Goal: Task Accomplishment & Management: Use online tool/utility

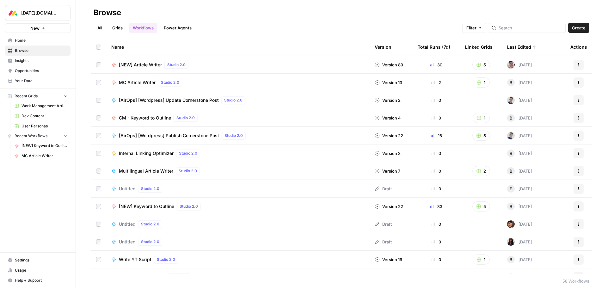
click at [28, 113] on link "Dev Content" at bounding box center [41, 116] width 59 height 10
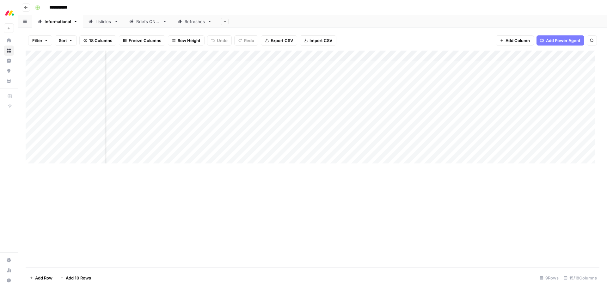
scroll to position [0, 437]
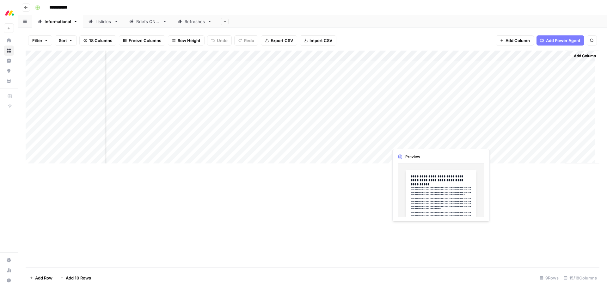
click at [405, 140] on div "Add Column" at bounding box center [313, 110] width 574 height 118
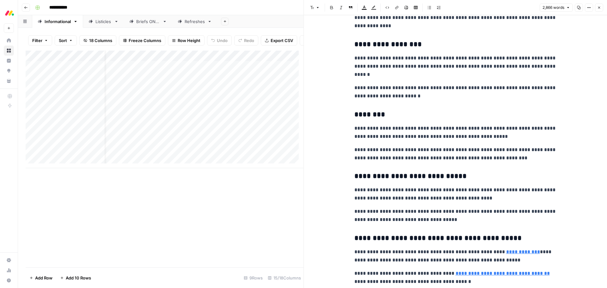
scroll to position [0, 9]
click at [241, 61] on div "Add Column" at bounding box center [165, 110] width 278 height 118
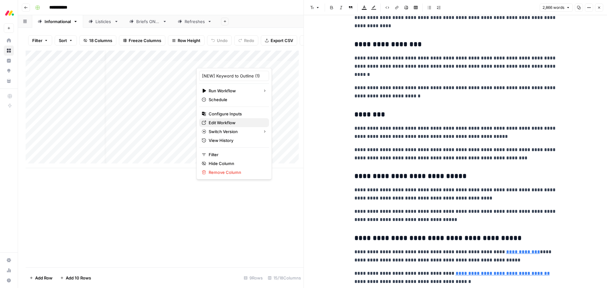
click at [229, 123] on span "Edit Workflow" at bounding box center [236, 123] width 55 height 6
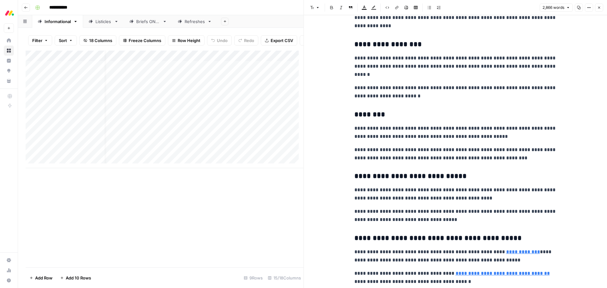
click at [598, 8] on icon "button" at bounding box center [599, 8] width 4 height 4
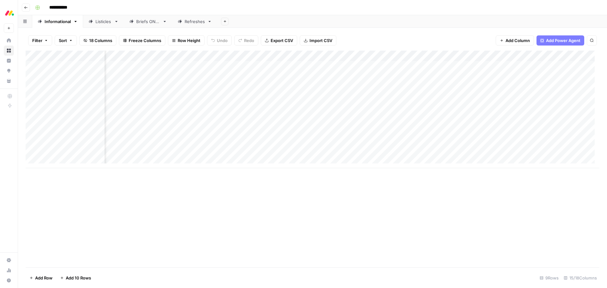
scroll to position [0, 355]
click at [401, 56] on div "Add Column" at bounding box center [313, 110] width 574 height 118
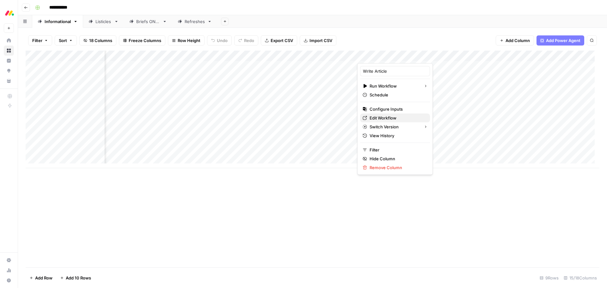
click at [395, 119] on span "Edit Workflow" at bounding box center [397, 118] width 55 height 6
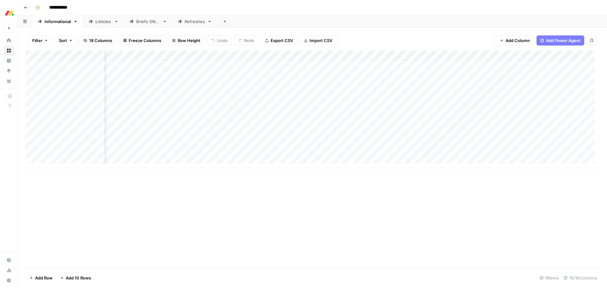
click at [294, 221] on div "Add Column" at bounding box center [313, 159] width 574 height 217
click at [202, 206] on div "Add Column" at bounding box center [313, 159] width 574 height 217
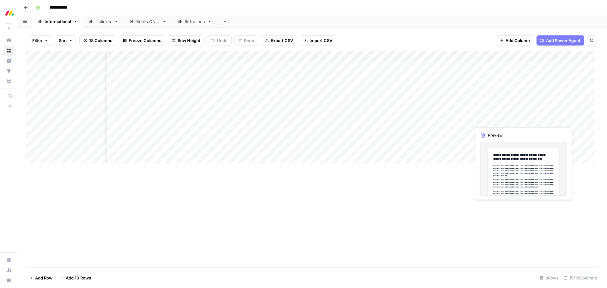
click at [490, 120] on div "Add Column" at bounding box center [313, 110] width 574 height 118
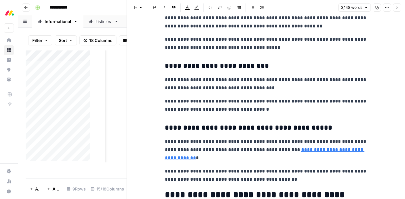
scroll to position [3035, 0]
click at [397, 9] on icon "button" at bounding box center [397, 8] width 4 height 4
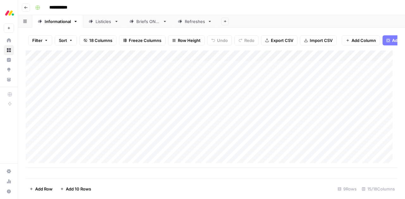
click at [314, 60] on div "Add Column" at bounding box center [211, 110] width 371 height 118
click at [269, 20] on div "Add Sheet" at bounding box center [310, 21] width 187 height 13
drag, startPoint x: 274, startPoint y: 63, endPoint x: 295, endPoint y: 101, distance: 42.9
click at [295, 101] on div "Add Column" at bounding box center [211, 110] width 371 height 118
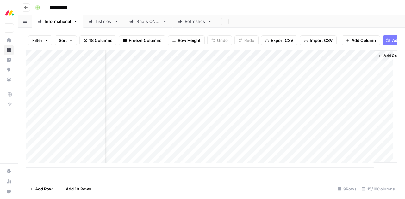
scroll to position [0, 623]
click at [230, 186] on footer "Add Row Add 10 Rows 9 Rows 15/18 Columns" at bounding box center [211, 189] width 371 height 21
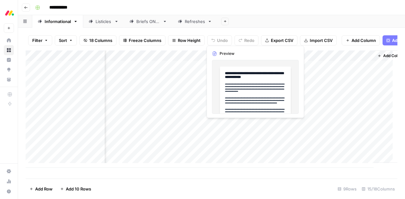
click at [217, 124] on div "Add Column" at bounding box center [211, 110] width 371 height 118
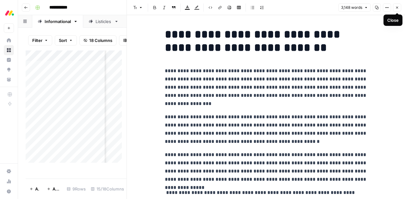
click at [399, 6] on button "Close" at bounding box center [397, 7] width 8 height 8
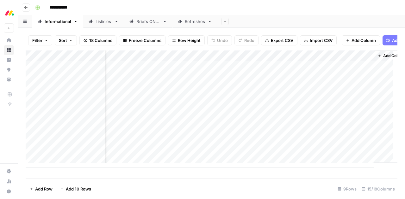
click at [100, 24] on div "Listicles" at bounding box center [103, 21] width 16 height 6
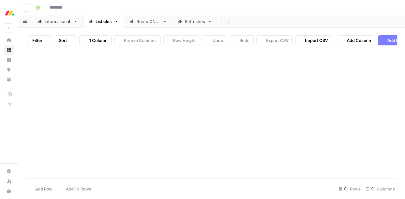
type input "**********"
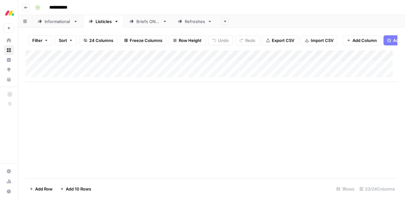
click at [101, 24] on div "Listicles" at bounding box center [103, 21] width 16 height 6
click at [65, 80] on div "Add Column" at bounding box center [211, 67] width 371 height 32
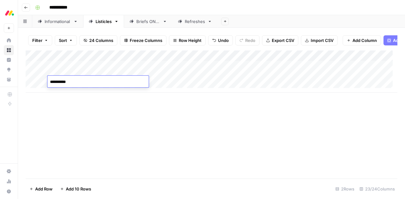
type textarea "**********"
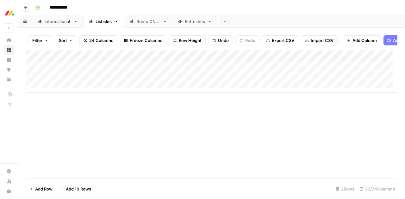
scroll to position [5, 0]
click at [184, 87] on div "Add Column" at bounding box center [211, 72] width 371 height 42
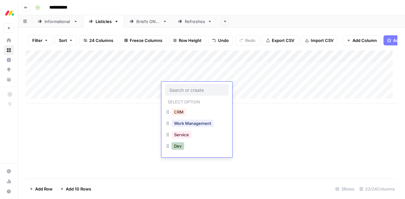
click at [183, 148] on button "Dev" at bounding box center [177, 147] width 13 height 8
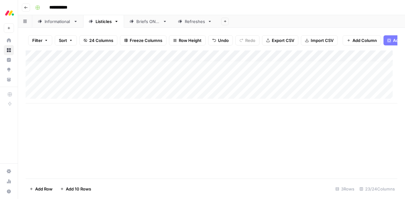
click at [247, 88] on div "Add Column" at bounding box center [211, 77] width 371 height 53
click at [245, 81] on div "Add Column" at bounding box center [211, 77] width 371 height 53
click at [268, 81] on div "Add Column" at bounding box center [211, 77] width 371 height 53
click at [183, 82] on div "Add Column" at bounding box center [211, 77] width 371 height 53
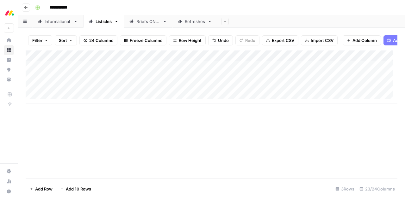
click at [183, 82] on div "Add Column" at bounding box center [211, 77] width 371 height 53
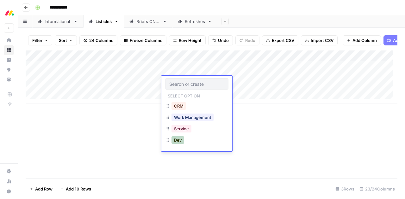
click at [179, 138] on button "Dev" at bounding box center [177, 141] width 13 height 8
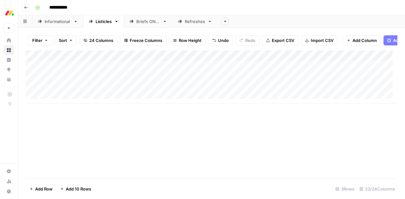
click at [71, 95] on div "Add Column" at bounding box center [211, 77] width 371 height 53
type textarea "**********"
click at [269, 81] on div "Add Column" at bounding box center [211, 77] width 371 height 53
click at [248, 93] on div "Add Column" at bounding box center [211, 77] width 371 height 53
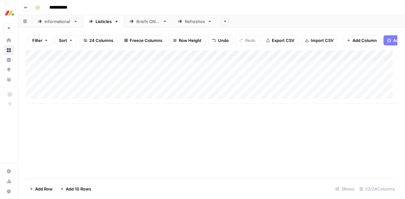
click at [234, 94] on div "Add Column" at bounding box center [211, 77] width 371 height 53
click at [234, 94] on div at bounding box center [247, 93] width 58 height 12
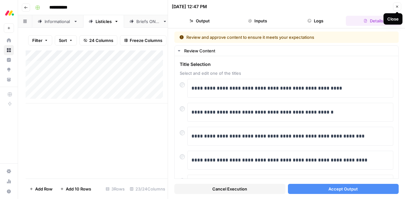
click at [398, 8] on icon "button" at bounding box center [397, 7] width 4 height 4
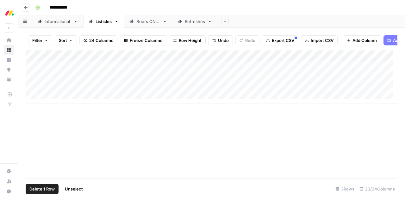
click at [31, 83] on div "Add Column" at bounding box center [211, 77] width 371 height 53
click at [32, 82] on div "Add Column" at bounding box center [211, 77] width 371 height 53
click at [59, 23] on div "Informational" at bounding box center [58, 21] width 26 height 6
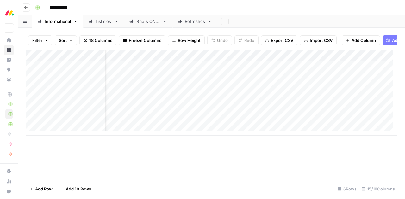
scroll to position [0, 517]
click at [230, 61] on div "Add Column" at bounding box center [211, 93] width 371 height 85
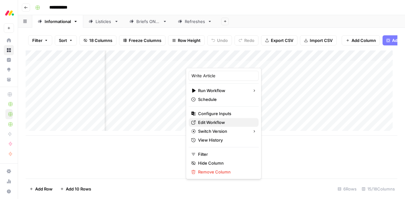
click at [217, 122] on span "Edit Workflow" at bounding box center [225, 123] width 55 height 6
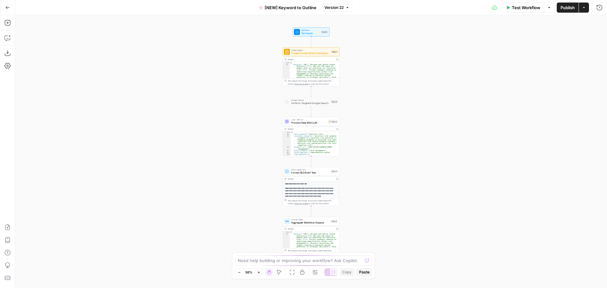
click at [334, 9] on span "Version 22" at bounding box center [333, 8] width 19 height 6
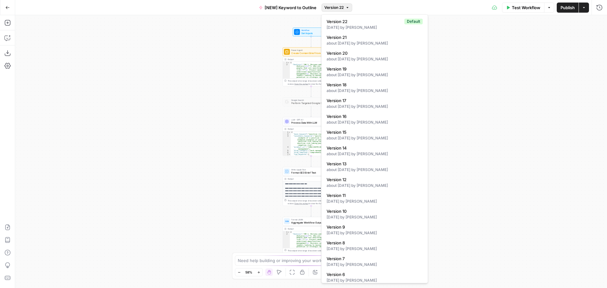
click at [334, 9] on span "Version 22" at bounding box center [333, 8] width 19 height 6
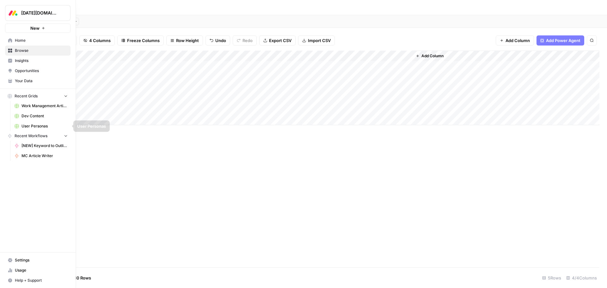
click at [46, 108] on span "Work Management Article Grid" at bounding box center [44, 106] width 46 height 6
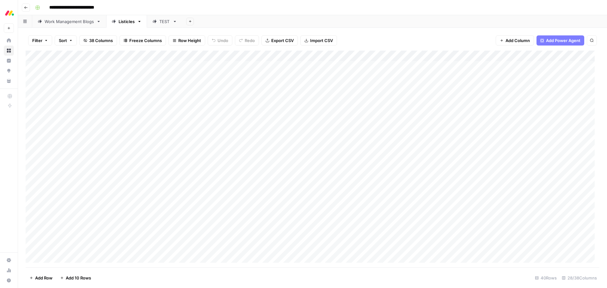
click at [63, 20] on div "Work Management Blogs" at bounding box center [69, 21] width 49 height 6
click at [351, 56] on div "Add Column" at bounding box center [313, 159] width 574 height 217
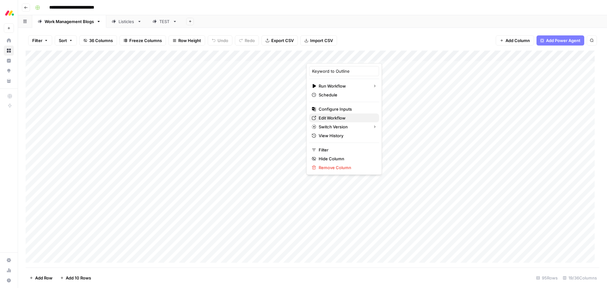
click at [342, 117] on span "Edit Workflow" at bounding box center [346, 118] width 55 height 6
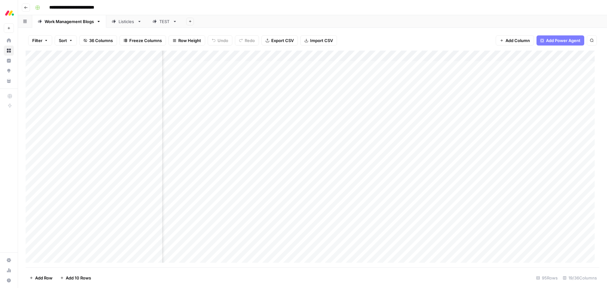
scroll to position [0, 286]
click at [417, 56] on div "Add Column" at bounding box center [313, 159] width 574 height 217
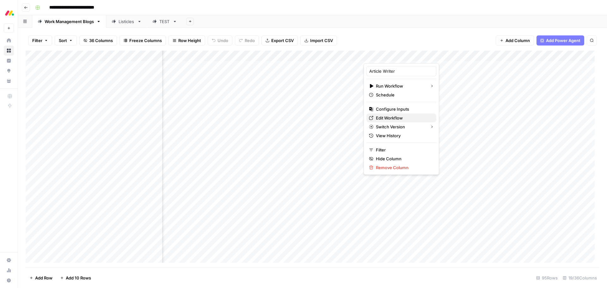
click at [405, 118] on span "Edit Workflow" at bounding box center [403, 118] width 55 height 6
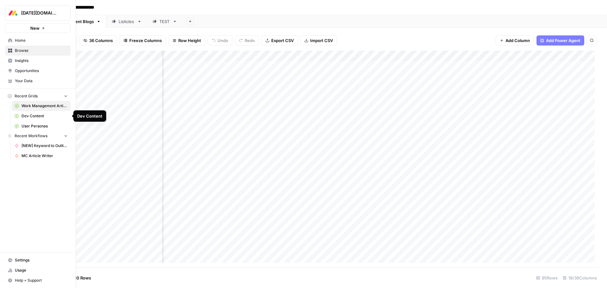
click at [34, 115] on span "Dev Content" at bounding box center [44, 116] width 46 height 6
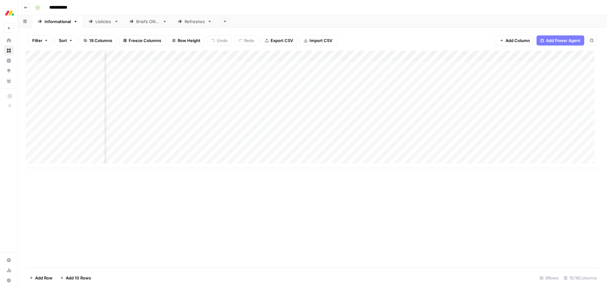
scroll to position [0, 347]
click at [408, 56] on div "Add Column" at bounding box center [313, 110] width 574 height 118
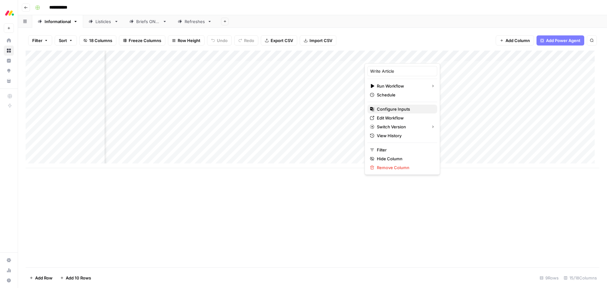
click at [409, 108] on span "Configure Inputs" at bounding box center [404, 109] width 55 height 6
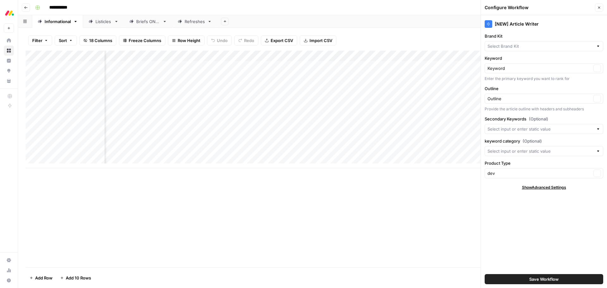
type input "monday Dev"
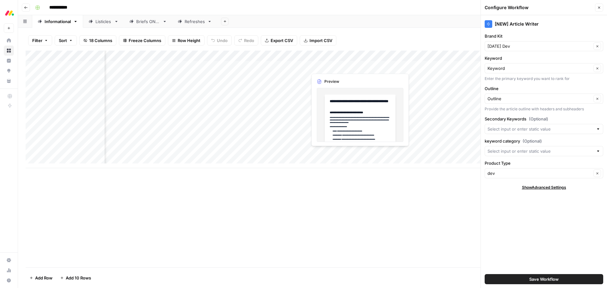
click at [325, 64] on div "Add Column" at bounding box center [313, 110] width 574 height 118
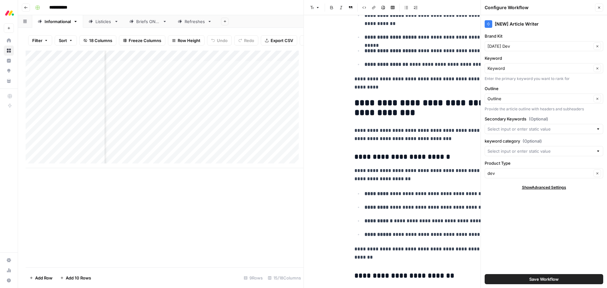
scroll to position [1043, 0]
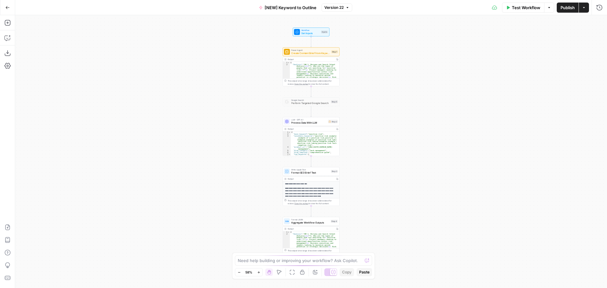
click at [339, 7] on span "Version 22" at bounding box center [333, 8] width 19 height 6
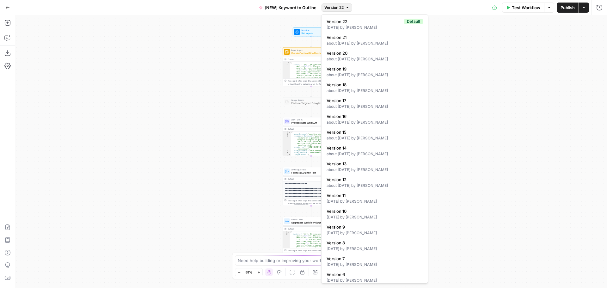
click at [339, 7] on span "Version 22" at bounding box center [333, 8] width 19 height 6
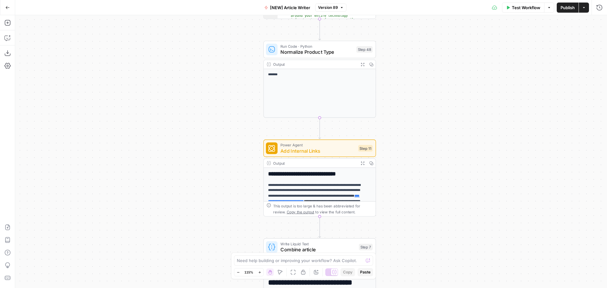
drag, startPoint x: 288, startPoint y: 97, endPoint x: 237, endPoint y: 145, distance: 70.0
click at [237, 145] on div "Workflow Set Inputs Inputs Google Search Google Search Step 2 Output Expand Out…" at bounding box center [311, 151] width 592 height 273
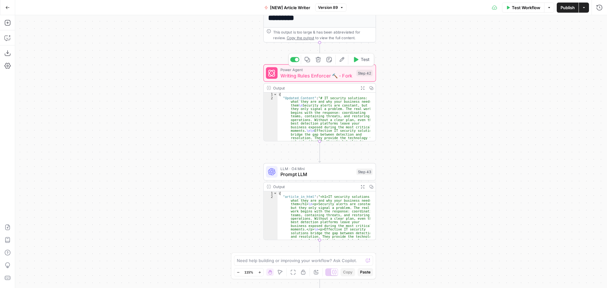
click at [316, 73] on span "Writing Rules Enforcer 🔨 - Fork" at bounding box center [316, 75] width 73 height 7
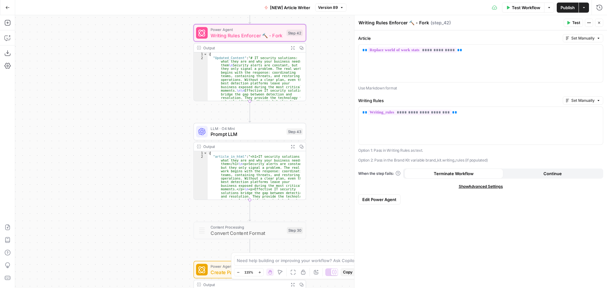
drag, startPoint x: 226, startPoint y: 140, endPoint x: 155, endPoint y: 104, distance: 79.2
click at [155, 104] on div "Workflow Set Inputs Inputs Google Search Google Search Step 2 Output Expand Out…" at bounding box center [311, 151] width 592 height 273
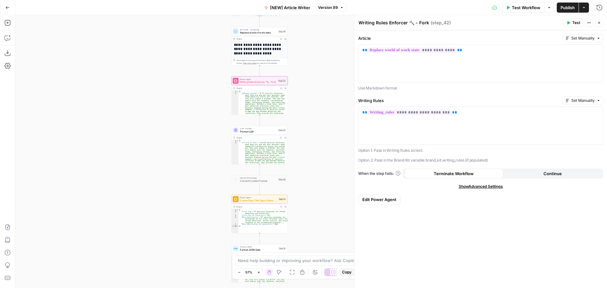
drag, startPoint x: 188, startPoint y: 203, endPoint x: 209, endPoint y: 242, distance: 44.3
click at [211, 249] on div "Workflow Set Inputs Inputs Google Search Google Search Step 2 Output Expand Out…" at bounding box center [311, 151] width 592 height 273
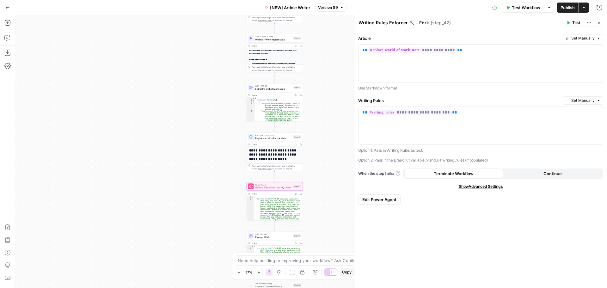
drag, startPoint x: 163, startPoint y: 122, endPoint x: 157, endPoint y: 204, distance: 81.8
click at [157, 201] on div "Workflow Set Inputs Inputs Google Search Google Search Step 2 Output Expand Out…" at bounding box center [311, 151] width 592 height 273
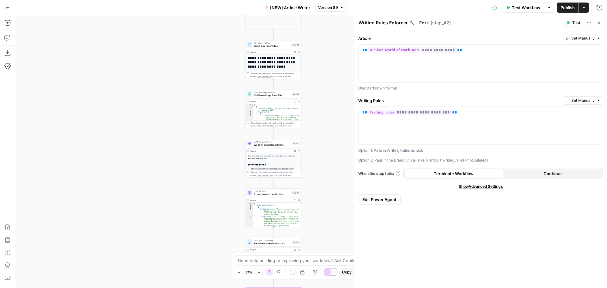
drag, startPoint x: 188, startPoint y: 134, endPoint x: 191, endPoint y: 170, distance: 36.5
click at [188, 177] on div "Workflow Set Inputs Inputs Google Search Google Search Step 2 Output Expand Out…" at bounding box center [311, 151] width 592 height 273
drag, startPoint x: 208, startPoint y: 95, endPoint x: 204, endPoint y: 177, distance: 82.3
click at [203, 180] on div "Workflow Set Inputs Inputs Google Search Google Search Step 2 Output Expand Out…" at bounding box center [311, 151] width 592 height 273
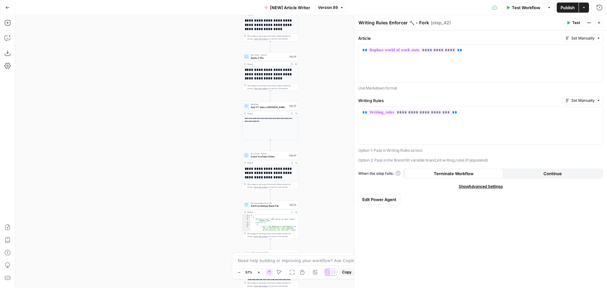
drag, startPoint x: 214, startPoint y: 111, endPoint x: 215, endPoint y: 164, distance: 53.1
click at [215, 177] on div "Workflow Set Inputs Inputs Google Search Google Search Step 2 Output Expand Out…" at bounding box center [311, 151] width 592 height 273
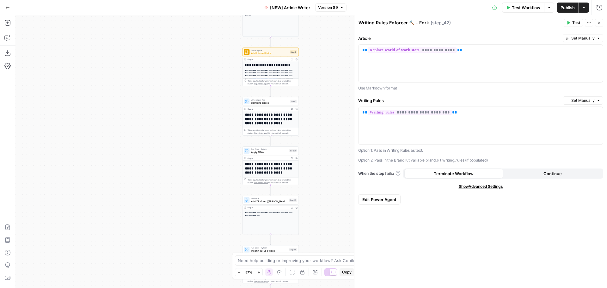
drag, startPoint x: 218, startPoint y: 86, endPoint x: 218, endPoint y: 185, distance: 98.6
click at [218, 185] on div "Workflow Set Inputs Inputs Google Search Google Search Step 2 Output Expand Out…" at bounding box center [311, 151] width 592 height 273
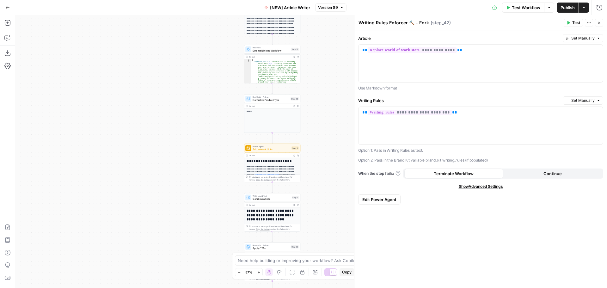
drag, startPoint x: 218, startPoint y: 118, endPoint x: 222, endPoint y: 191, distance: 73.1
click at [222, 190] on div "Workflow Set Inputs Inputs Google Search Google Search Step 2 Output Expand Out…" at bounding box center [311, 151] width 592 height 273
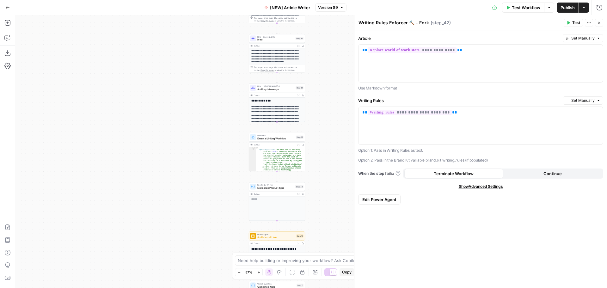
drag, startPoint x: 221, startPoint y: 113, endPoint x: 223, endPoint y: 180, distance: 67.7
click at [222, 181] on div "Workflow Set Inputs Inputs Google Search Google Search Step 2 Output Expand Out…" at bounding box center [311, 151] width 592 height 273
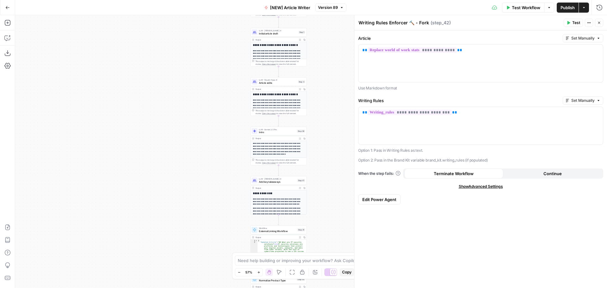
drag, startPoint x: 230, startPoint y: 111, endPoint x: 231, endPoint y: 172, distance: 60.7
click at [231, 171] on div "Workflow Set Inputs Inputs Google Search Google Search Step 2 Output Expand Out…" at bounding box center [311, 151] width 592 height 273
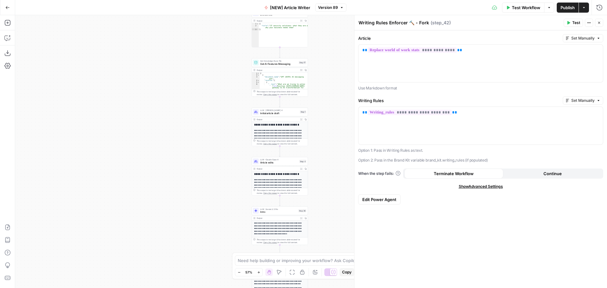
drag, startPoint x: 232, startPoint y: 93, endPoint x: 232, endPoint y: 151, distance: 58.8
click at [232, 151] on div "Workflow Set Inputs Inputs Google Search Google Search Step 2 Output Expand Out…" at bounding box center [311, 151] width 592 height 273
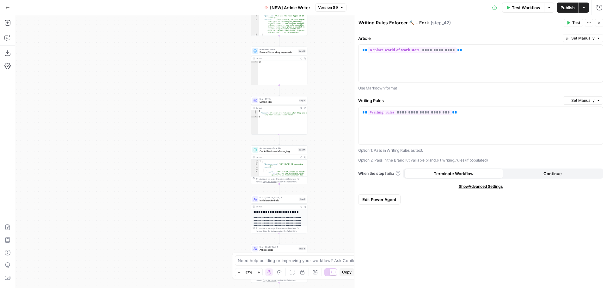
drag, startPoint x: 231, startPoint y: 90, endPoint x: 233, endPoint y: 150, distance: 59.8
click at [233, 149] on div "Workflow Set Inputs Inputs Google Search Google Search Step 2 Output Expand Out…" at bounding box center [311, 151] width 592 height 273
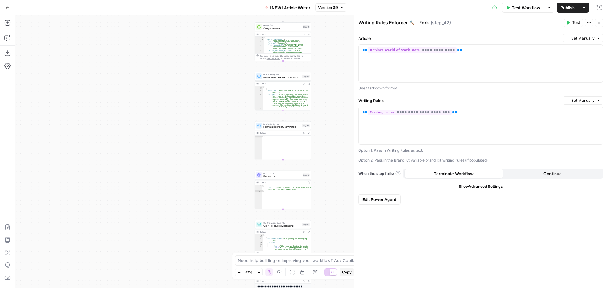
drag, startPoint x: 233, startPoint y: 70, endPoint x: 234, endPoint y: 136, distance: 66.1
click at [234, 135] on div "Workflow Set Inputs Inputs Google Search Google Search Step 2 Output Expand Out…" at bounding box center [311, 151] width 592 height 273
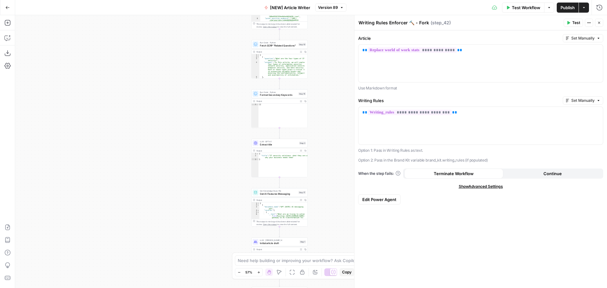
drag, startPoint x: 229, startPoint y: 196, endPoint x: 224, endPoint y: 114, distance: 82.3
click at [224, 114] on div "Workflow Set Inputs Inputs Google Search Google Search Step 2 Output Expand Out…" at bounding box center [311, 151] width 592 height 273
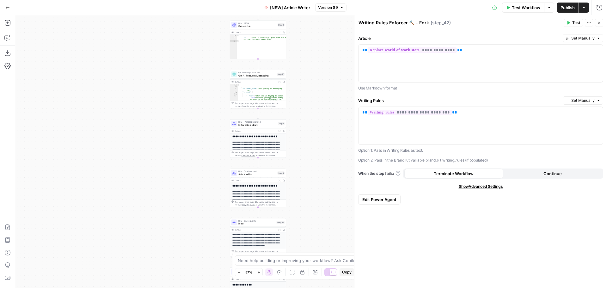
drag, startPoint x: 227, startPoint y: 219, endPoint x: 205, endPoint y: 97, distance: 123.6
click at [205, 92] on div "Workflow Set Inputs Inputs Google Search Google Search Step 2 Output Expand Out…" at bounding box center [311, 151] width 592 height 273
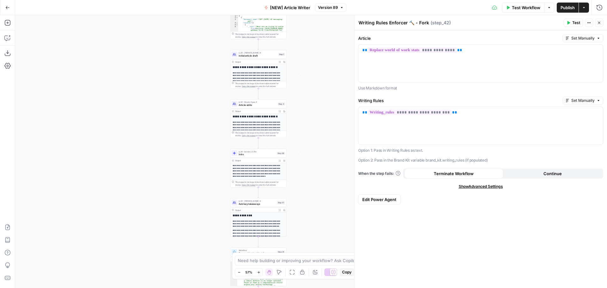
drag, startPoint x: 208, startPoint y: 180, endPoint x: 209, endPoint y: 111, distance: 69.3
click at [209, 111] on div "Workflow Set Inputs Inputs Google Search Google Search Step 2 Output Expand Out…" at bounding box center [311, 151] width 592 height 273
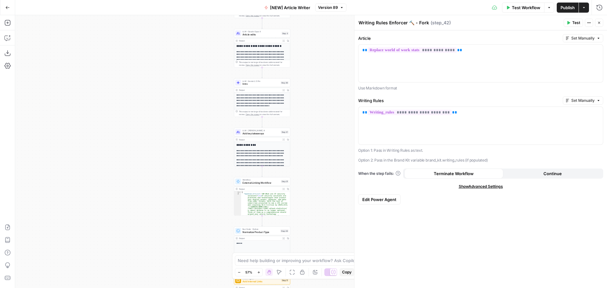
drag, startPoint x: 205, startPoint y: 190, endPoint x: 207, endPoint y: 103, distance: 87.0
click at [207, 103] on div "Workflow Set Inputs Inputs Google Search Google Search Step 2 Output Expand Out…" at bounding box center [311, 151] width 592 height 273
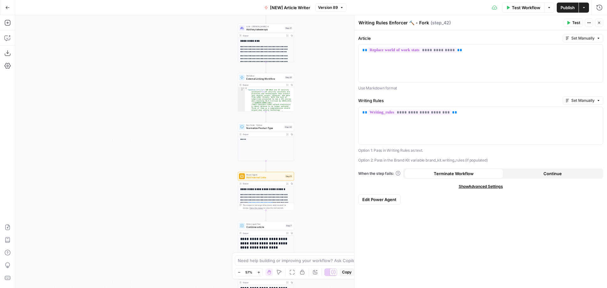
drag, startPoint x: 207, startPoint y: 189, endPoint x: 211, endPoint y: 120, distance: 69.6
click at [211, 120] on div "Workflow Set Inputs Inputs Google Search Google Search Step 2 Output Expand Out…" at bounding box center [311, 151] width 592 height 273
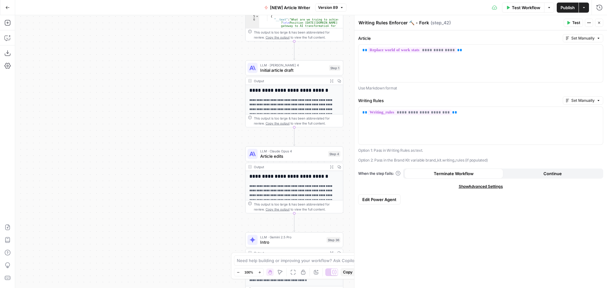
drag, startPoint x: 225, startPoint y: 163, endPoint x: 225, endPoint y: 196, distance: 32.9
click at [225, 196] on div "Workflow Set Inputs Inputs Google Search Google Search Step 2 Output Expand Out…" at bounding box center [311, 151] width 592 height 273
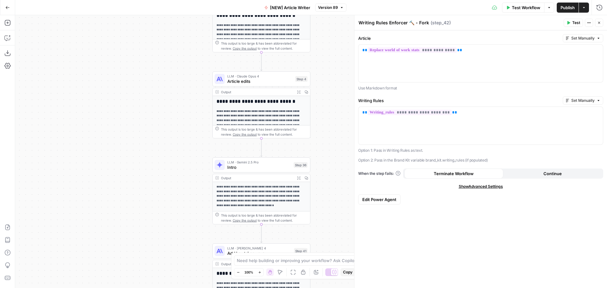
drag, startPoint x: 227, startPoint y: 207, endPoint x: 194, endPoint y: 136, distance: 78.2
click at [194, 132] on div "Workflow Set Inputs Inputs Google Search Google Search Step 2 Output Expand Out…" at bounding box center [311, 151] width 592 height 273
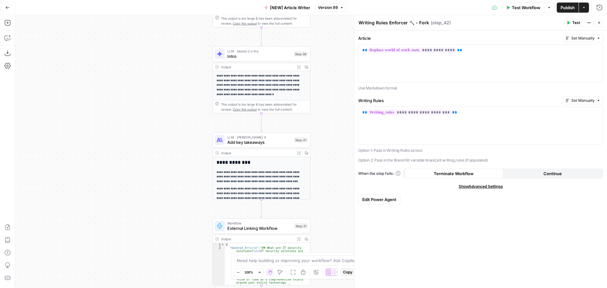
click at [529, 8] on span "Test Workflow" at bounding box center [526, 7] width 28 height 6
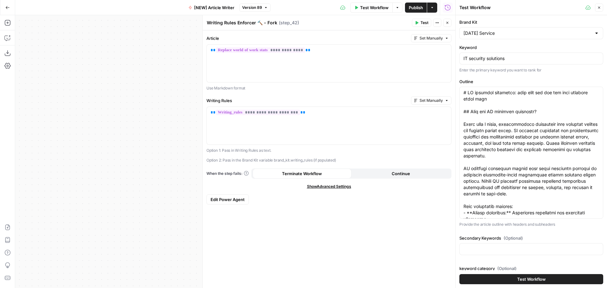
click at [594, 33] on div at bounding box center [596, 33] width 5 height 6
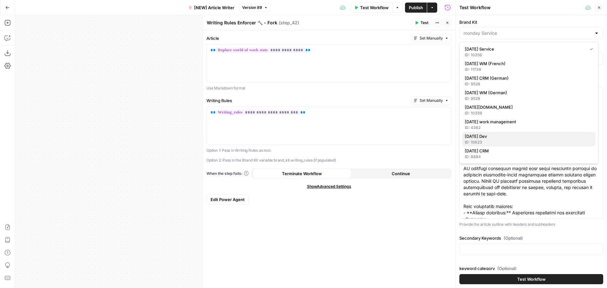
click at [505, 138] on span "monday Dev" at bounding box center [528, 136] width 126 height 6
type input "monday Dev"
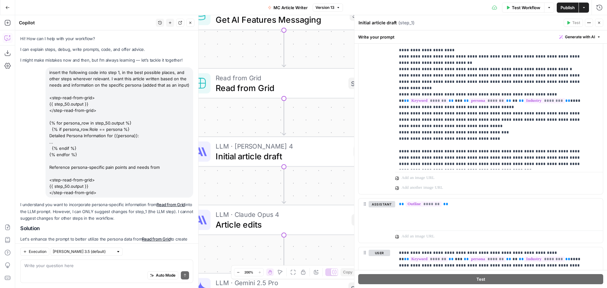
scroll to position [581, 0]
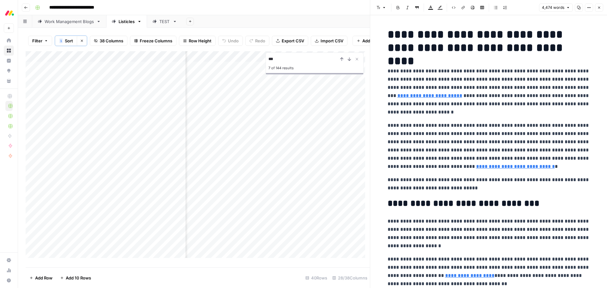
scroll to position [8006, 0]
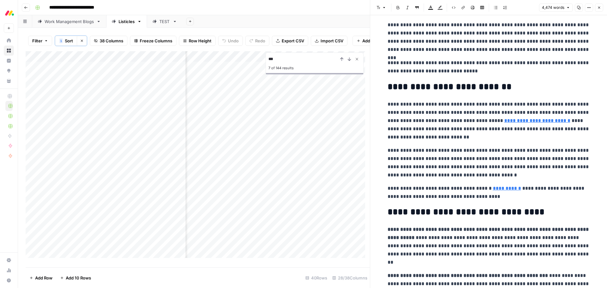
click at [357, 62] on icon "Close Search" at bounding box center [356, 59] width 5 height 5
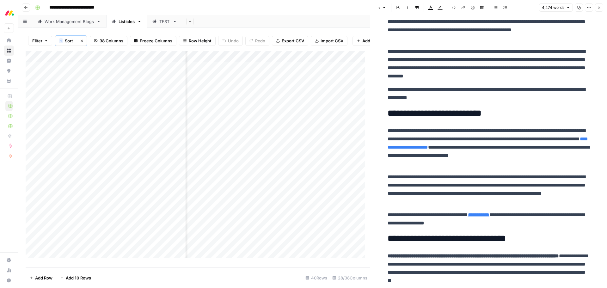
click at [558, 226] on p "**********" at bounding box center [489, 219] width 202 height 16
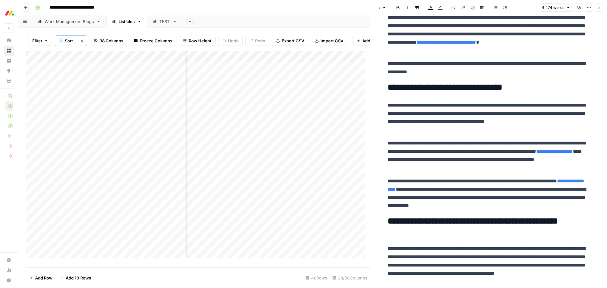
scroll to position [0, 0]
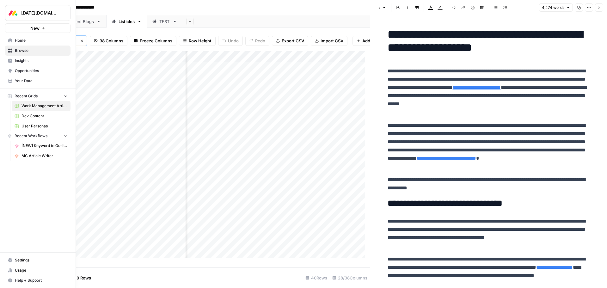
click at [35, 80] on span "Your Data" at bounding box center [41, 81] width 53 height 6
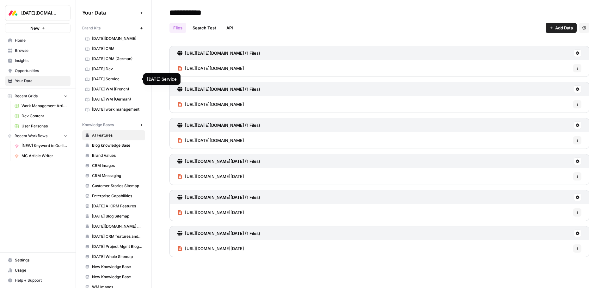
click at [114, 68] on span "[DATE] Dev" at bounding box center [117, 69] width 50 height 6
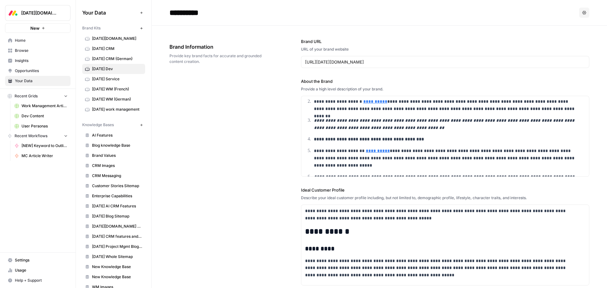
scroll to position [958, 0]
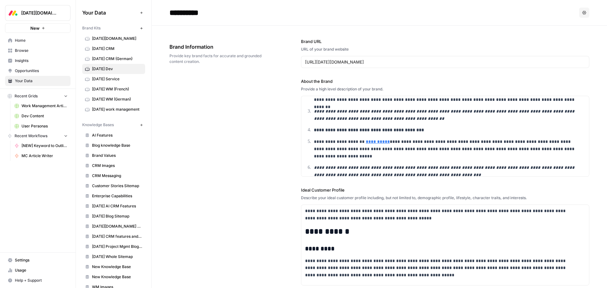
click at [289, 112] on div "**********" at bounding box center [379, 251] width 420 height 451
click at [290, 99] on div "**********" at bounding box center [379, 251] width 420 height 451
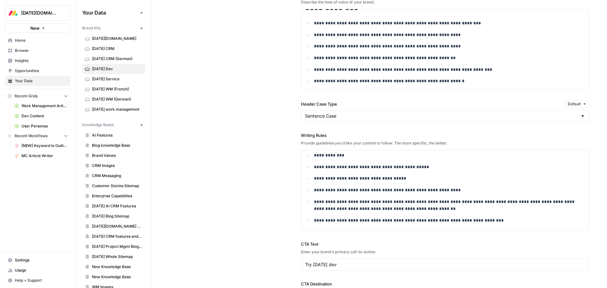
scroll to position [569, 0]
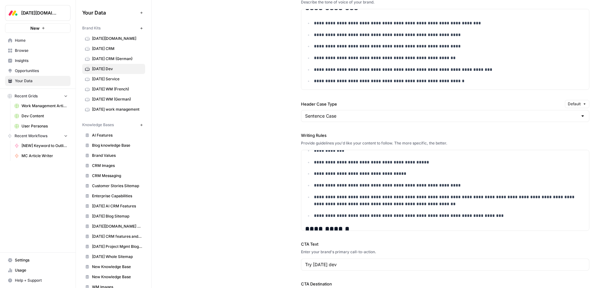
click at [271, 181] on div "**********" at bounding box center [379, 117] width 420 height 414
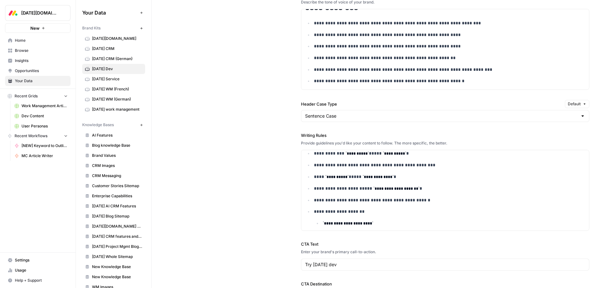
scroll to position [1686, 0]
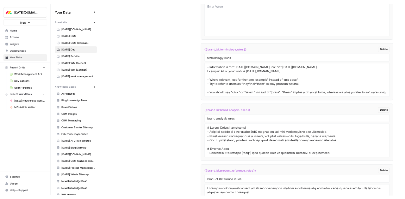
scroll to position [6, 0]
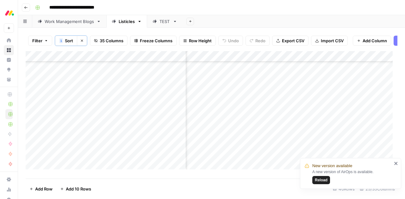
scroll to position [146, 836]
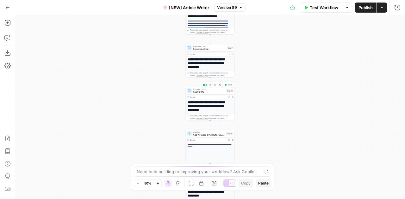
click at [217, 93] on span "Apply CTAs" at bounding box center [209, 91] width 32 height 3
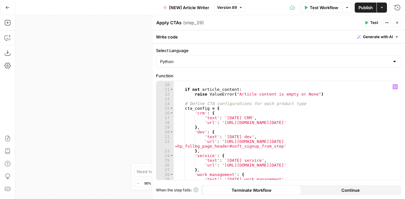
scroll to position [41, 0]
click at [223, 137] on div """" if not article_content : raise ValueError ( "Article content is empty or No…" at bounding box center [285, 132] width 223 height 109
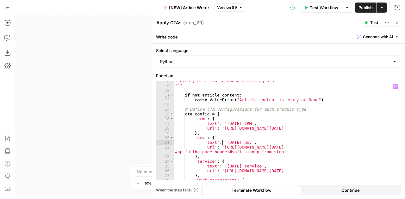
scroll to position [35, 0]
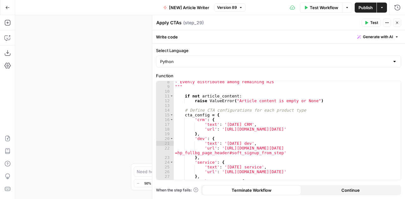
click at [42, 77] on div "Workflow Set Inputs Inputs Google Search Google Search Step 2 Output Expand Out…" at bounding box center [209, 107] width 389 height 184
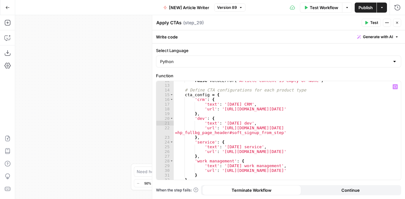
scroll to position [55, 0]
click at [222, 124] on div "raise ValueError ( "Article content is empty or None" ) # Define CTA configurat…" at bounding box center [285, 132] width 223 height 109
click at [221, 105] on div "raise ValueError ( "Article content is empty or None" ) # Define CTA configurat…" at bounding box center [285, 132] width 223 height 109
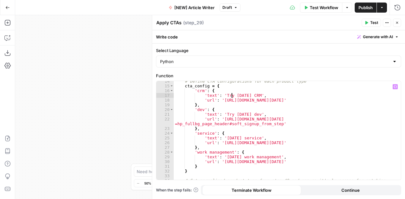
scroll to position [64, 0]
click at [223, 138] on div "# Define CTA configurations for each product type cta_config = { 'crm' : { 'tex…" at bounding box center [285, 133] width 223 height 109
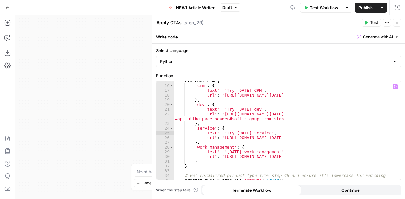
scroll to position [71, 0]
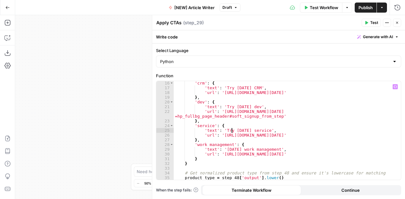
click at [222, 150] on div "'crm' : { 'text' : 'Try monday CRM' , 'url' : 'https://auth.monday.com/p/crm/us…" at bounding box center [285, 135] width 223 height 109
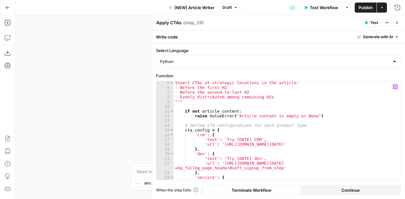
scroll to position [19, 0]
click at [217, 115] on div """" Insert CTAs at strategic locations in the article: - Before the first H2 - …" at bounding box center [285, 131] width 223 height 109
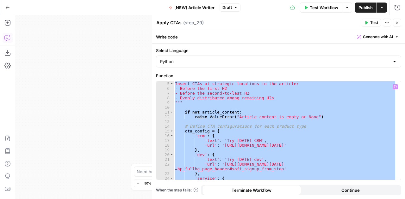
type textarea "**********"
click at [11, 41] on button "Copilot" at bounding box center [8, 38] width 10 height 10
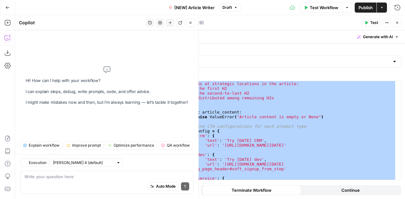
click at [47, 180] on div "Auto Mode Send" at bounding box center [106, 187] width 165 height 14
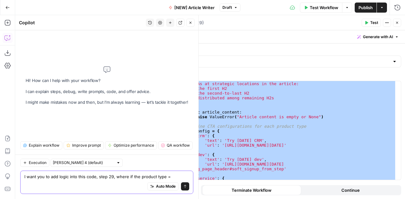
click at [125, 180] on textarea "I want you to add logic into this code, step 29, where if the product type =" at bounding box center [106, 177] width 165 height 6
click at [173, 178] on textarea "I want you to add logic into this code, step 29, where if the product type =" at bounding box center [106, 177] width 165 height 6
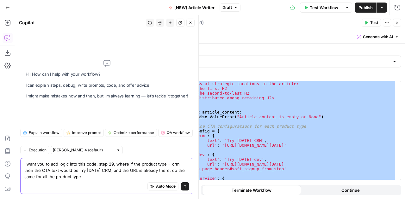
type textarea "I want you to add logic into this code, step 29, where if the product type = cr…"
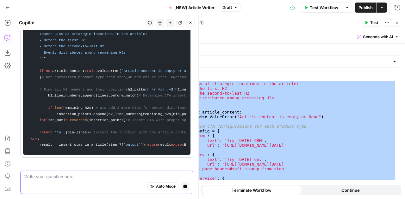
scroll to position [0, 0]
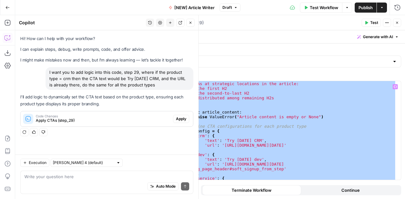
click at [101, 118] on span "Apply CTAs (step_29)" at bounding box center [103, 121] width 135 height 6
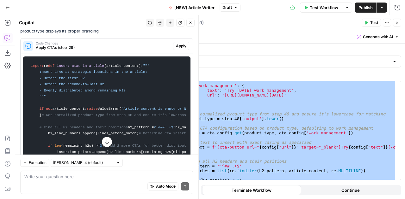
scroll to position [63, 0]
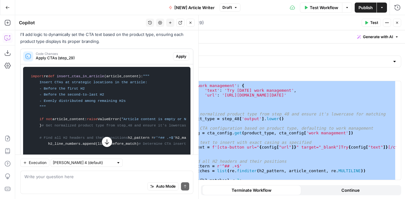
click at [81, 182] on div "Auto Mode Send" at bounding box center [106, 187] width 165 height 14
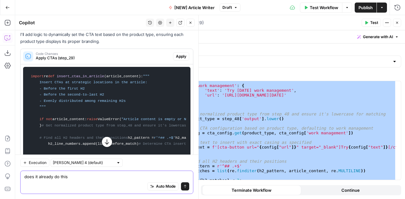
type textarea "does it already do this?"
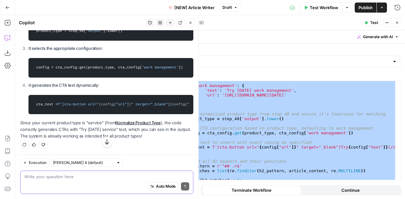
scroll to position [831, 0]
click at [104, 177] on textarea at bounding box center [106, 177] width 165 height 6
type textarea "so why is it not inserting it correctly into"
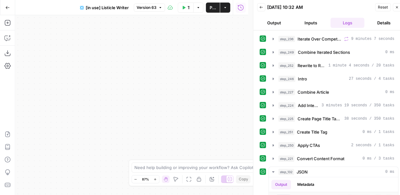
scroll to position [3522, 0]
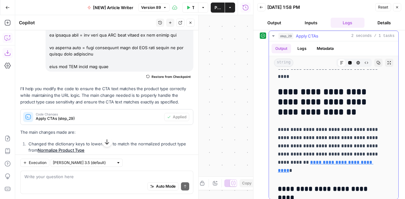
scroll to position [1571, 0]
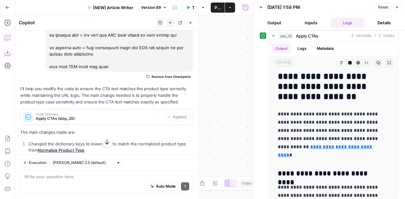
click at [190, 24] on icon "button" at bounding box center [190, 23] width 4 height 4
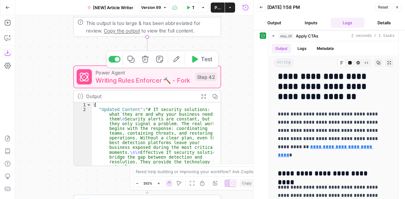
click at [152, 74] on span "Power Agent" at bounding box center [143, 73] width 96 height 8
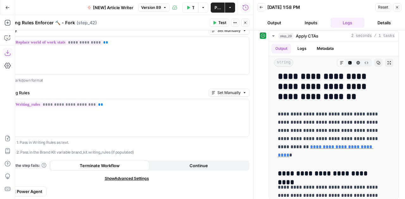
scroll to position [0, 0]
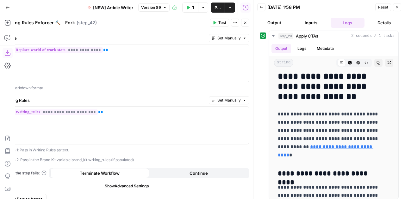
click at [243, 24] on icon "button" at bounding box center [245, 23] width 4 height 4
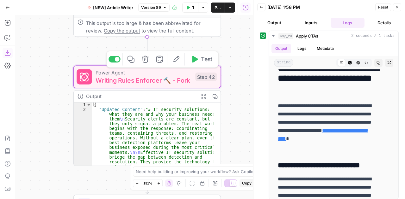
click at [175, 60] on icon "button" at bounding box center [176, 60] width 8 height 8
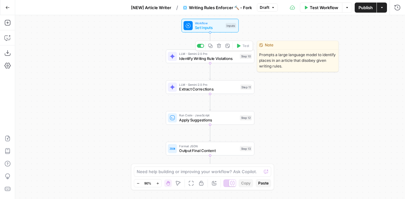
click at [210, 60] on span "Identify Writing Rule Violations" at bounding box center [208, 59] width 58 height 6
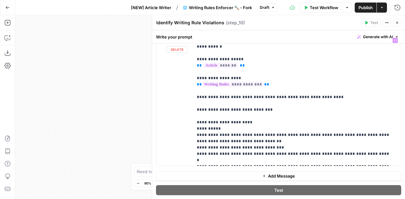
scroll to position [101, 0]
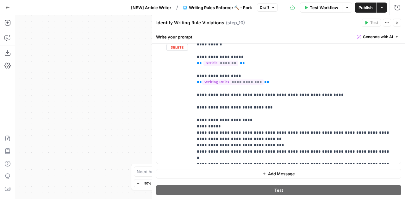
click at [124, 112] on div "Workflow Set Inputs Inputs LLM · Gemini 2.5 Pro Identify Writing Rule Violation…" at bounding box center [209, 107] width 389 height 184
